Goal: Check status: Check status

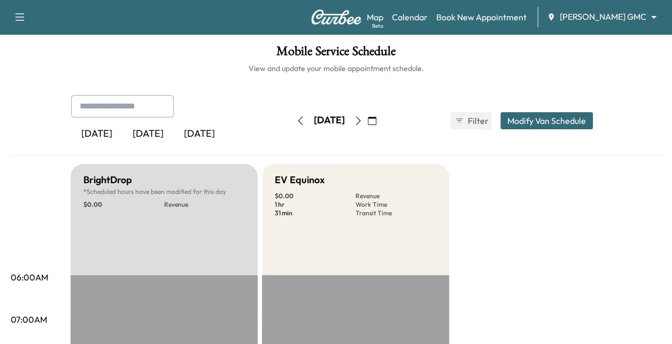
click at [345, 120] on div "[DATE]" at bounding box center [329, 120] width 31 height 13
click at [376, 122] on icon "button" at bounding box center [372, 121] width 9 height 9
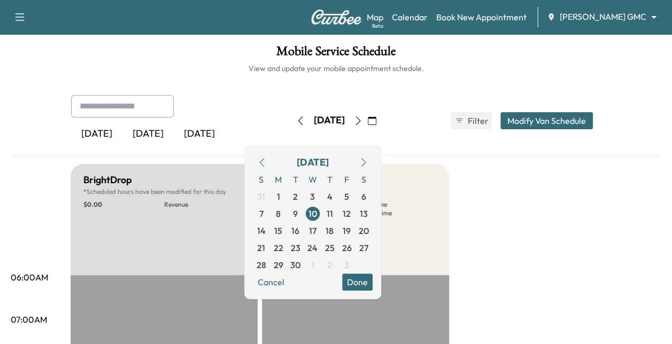
click at [266, 163] on icon "button" at bounding box center [262, 162] width 9 height 9
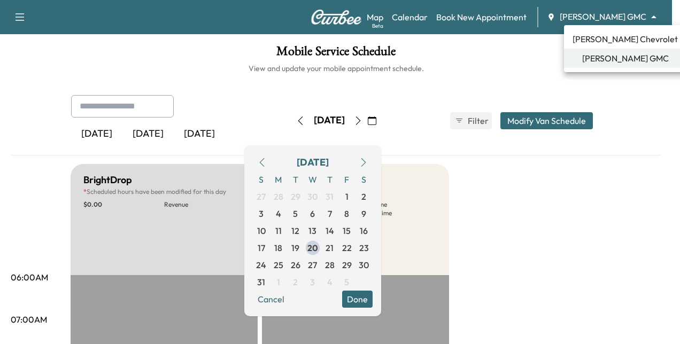
click at [610, 22] on body "Support Log Out Map Beta Calendar Book New Appointment [PERSON_NAME] GMC ******…" at bounding box center [340, 172] width 680 height 344
click at [609, 38] on span "[PERSON_NAME] Chevrolet" at bounding box center [625, 39] width 105 height 13
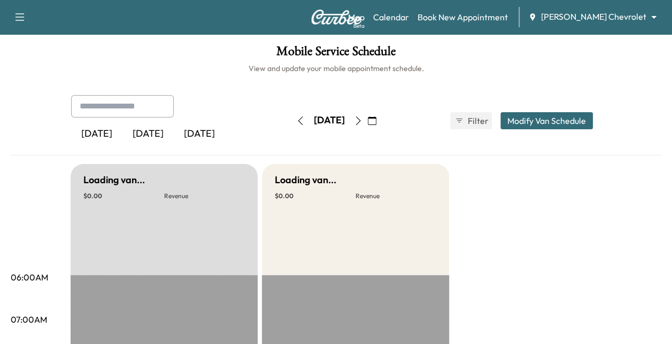
click at [381, 124] on button "button" at bounding box center [372, 120] width 18 height 17
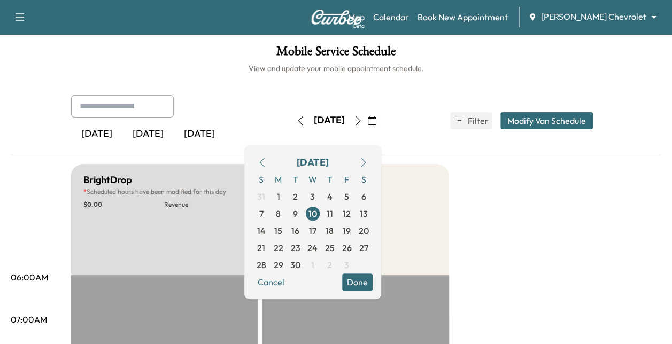
click at [266, 162] on icon "button" at bounding box center [262, 162] width 9 height 9
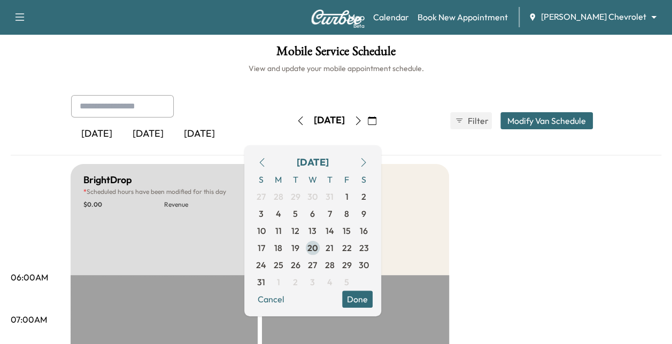
click at [318, 246] on span "20" at bounding box center [312, 248] width 11 height 13
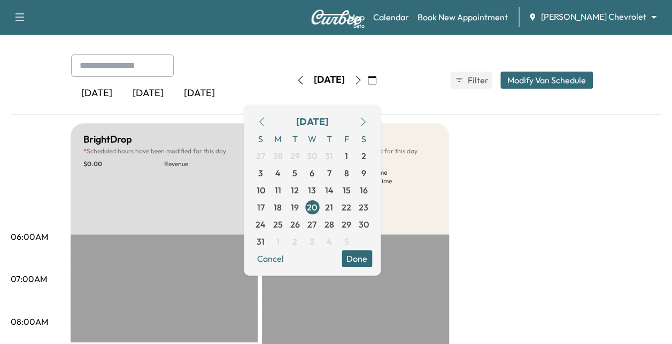
click at [362, 76] on icon "button" at bounding box center [358, 80] width 9 height 9
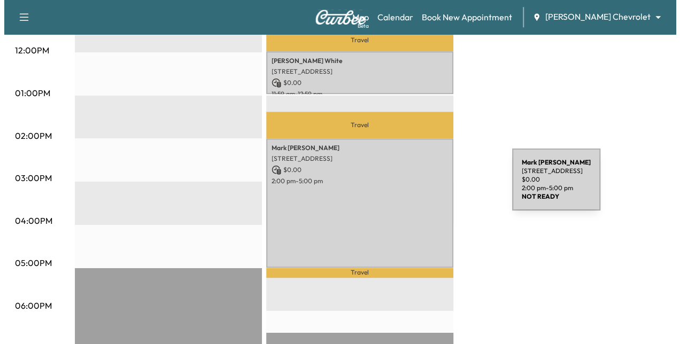
scroll to position [482, 0]
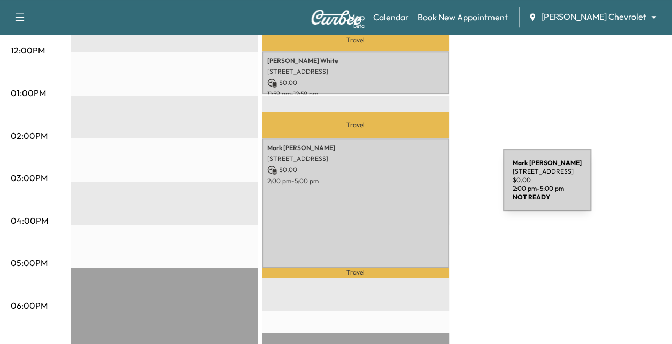
click at [423, 187] on div "[PERSON_NAME] [STREET_ADDRESS] $ 0.00 2:00 pm - 5:00 pm" at bounding box center [355, 202] width 187 height 129
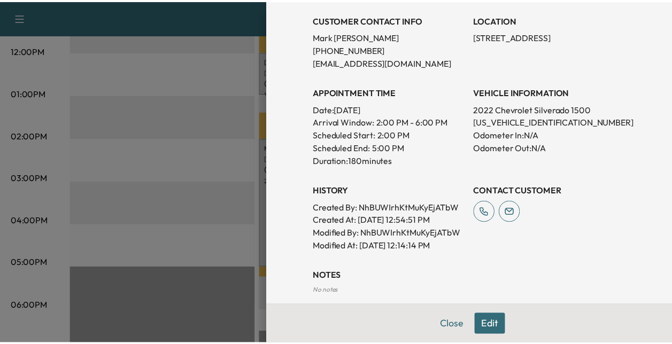
scroll to position [220, 0]
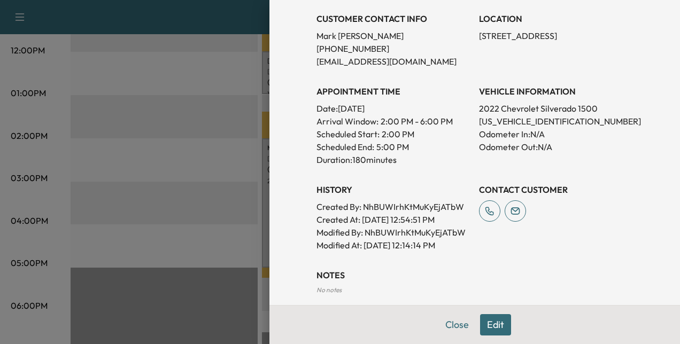
click at [507, 125] on p "[US_VEHICLE_IDENTIFICATION_NUMBER]" at bounding box center [556, 121] width 154 height 13
copy p "[US_VEHICLE_IDENTIFICATION_NUMBER]"
click at [452, 316] on button "Close" at bounding box center [456, 324] width 37 height 21
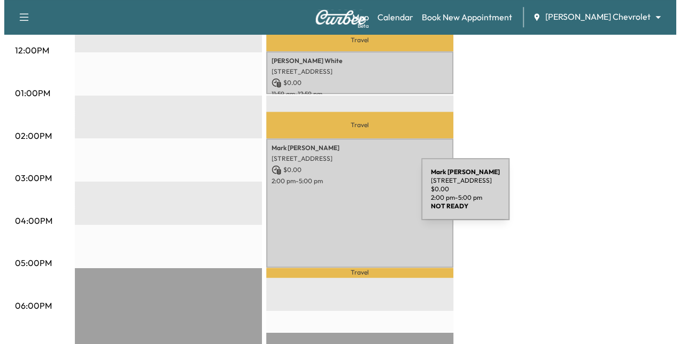
scroll to position [477, 0]
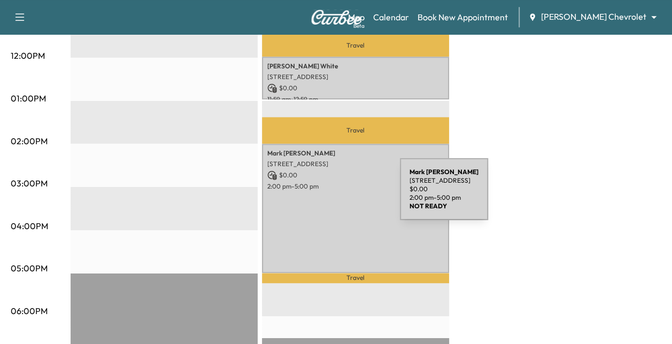
click at [320, 197] on div "[PERSON_NAME] [STREET_ADDRESS] $ 0.00 2:00 pm - 5:00 pm" at bounding box center [355, 208] width 187 height 129
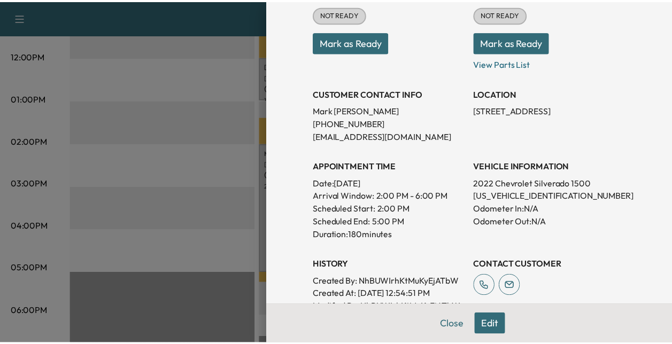
scroll to position [112, 0]
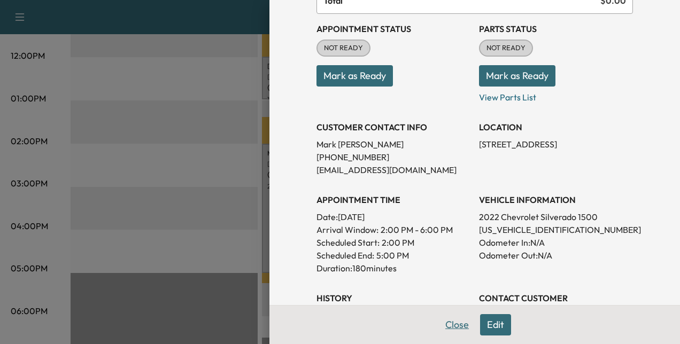
click at [448, 323] on button "Close" at bounding box center [456, 324] width 37 height 21
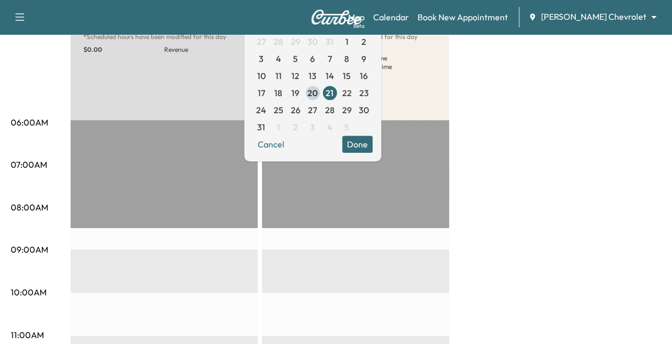
scroll to position [152, 0]
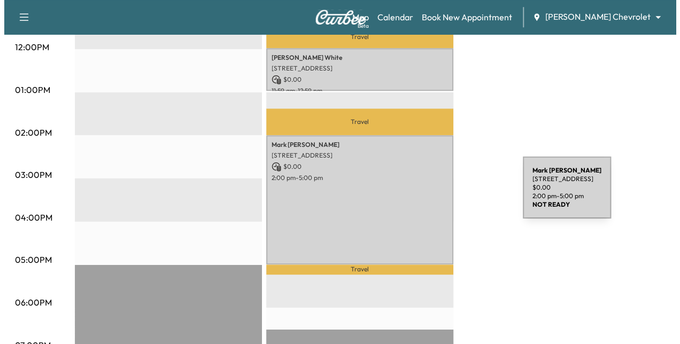
scroll to position [484, 0]
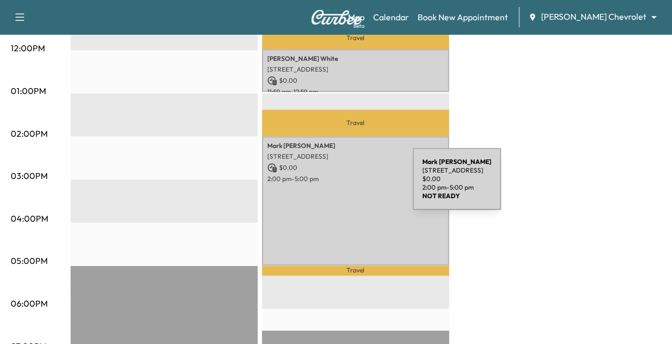
click at [332, 185] on div "[PERSON_NAME] [STREET_ADDRESS] $ 0.00 2:00 pm - 5:00 pm" at bounding box center [355, 200] width 187 height 129
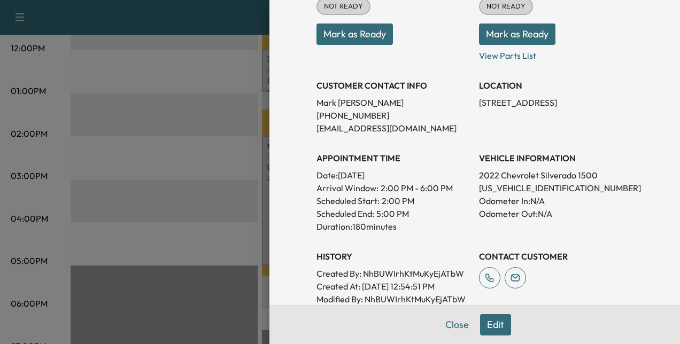
scroll to position [154, 0]
